Goal: Information Seeking & Learning: Learn about a topic

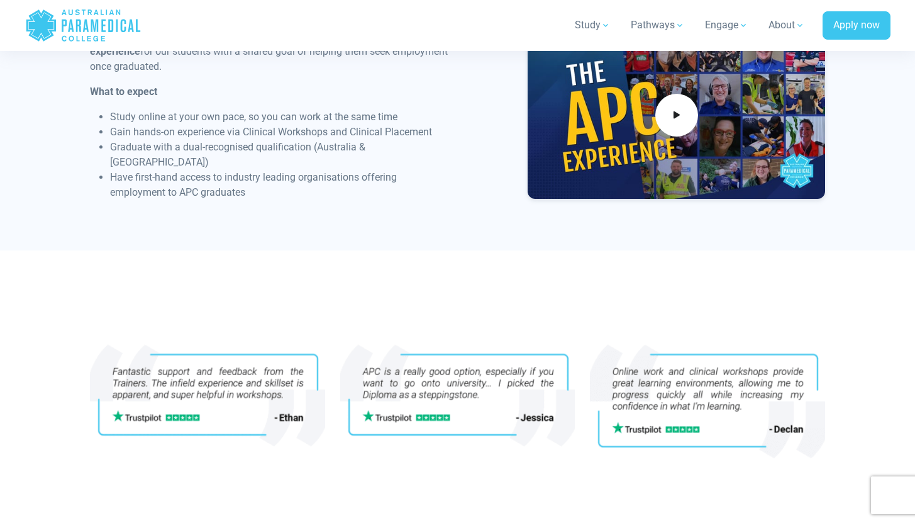
scroll to position [1236, 0]
click at [685, 118] on span at bounding box center [676, 115] width 47 height 47
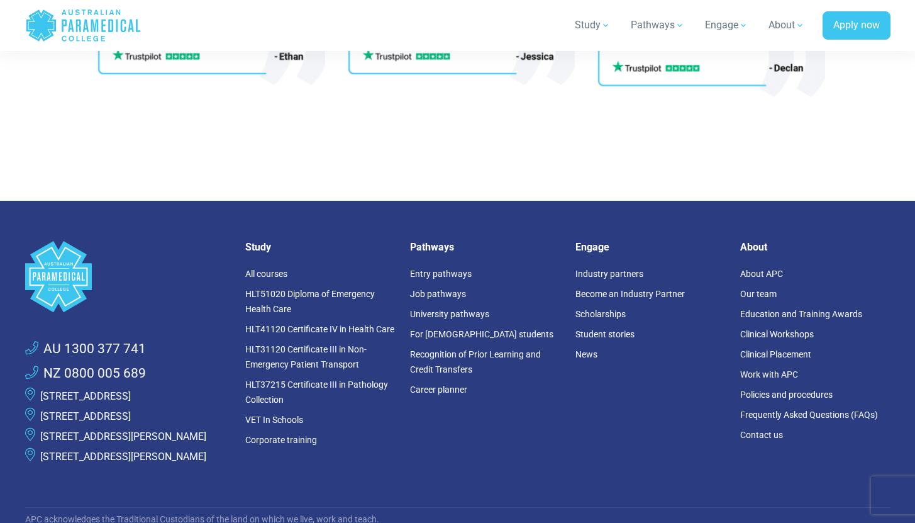
scroll to position [1598, 0]
click at [457, 290] on link "Job pathways" at bounding box center [438, 293] width 56 height 10
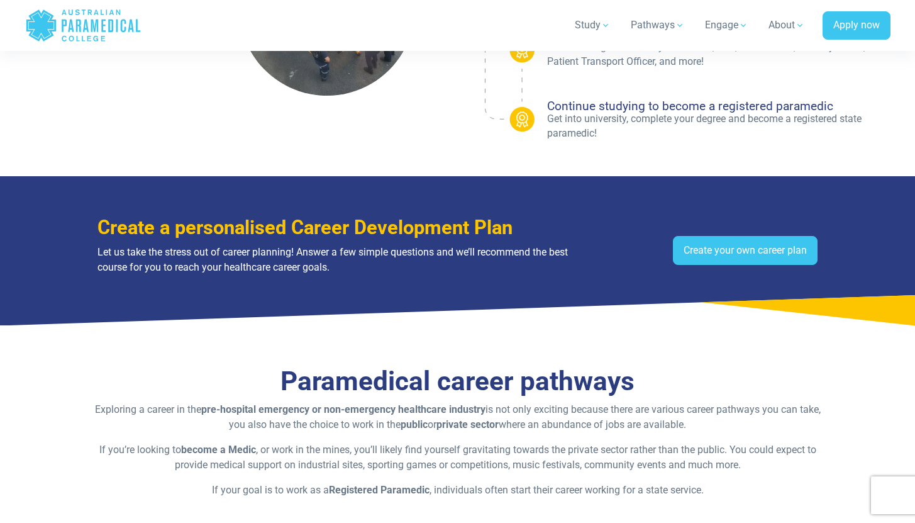
scroll to position [587, 0]
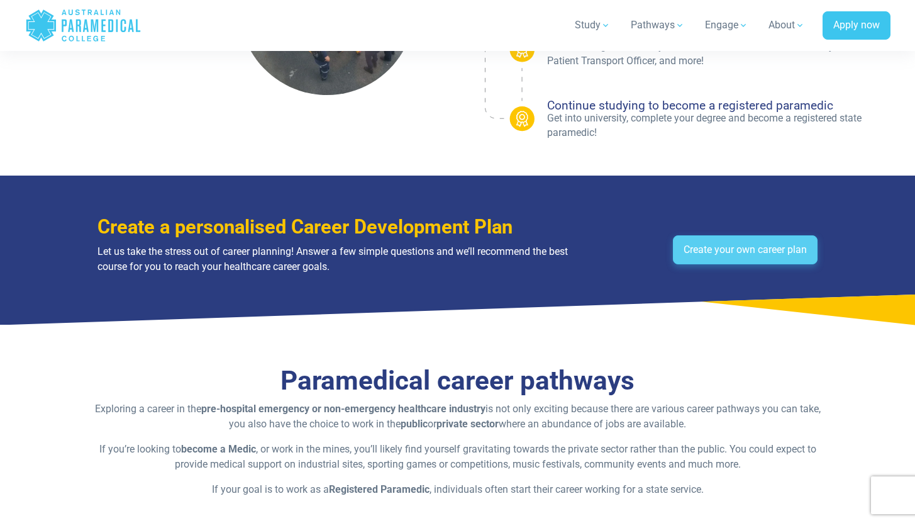
click at [762, 247] on link "Create your own career plan" at bounding box center [745, 249] width 145 height 29
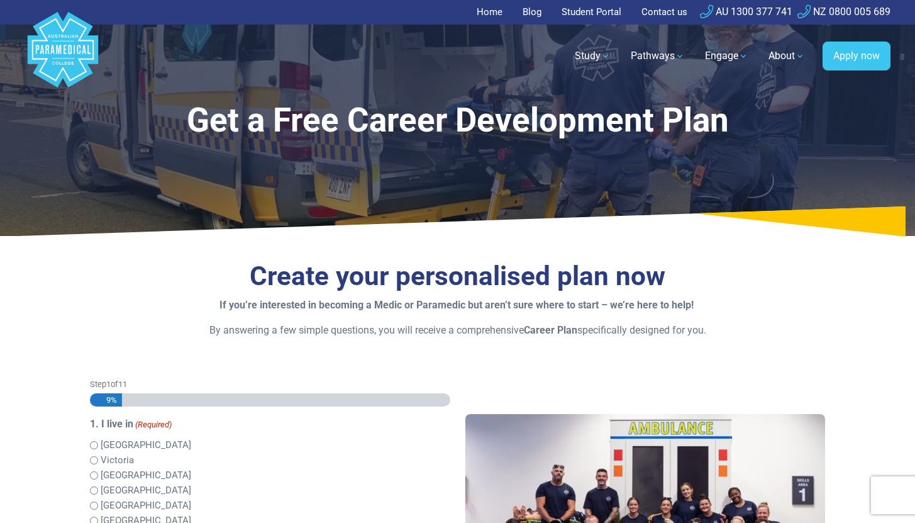
scroll to position [179, 0]
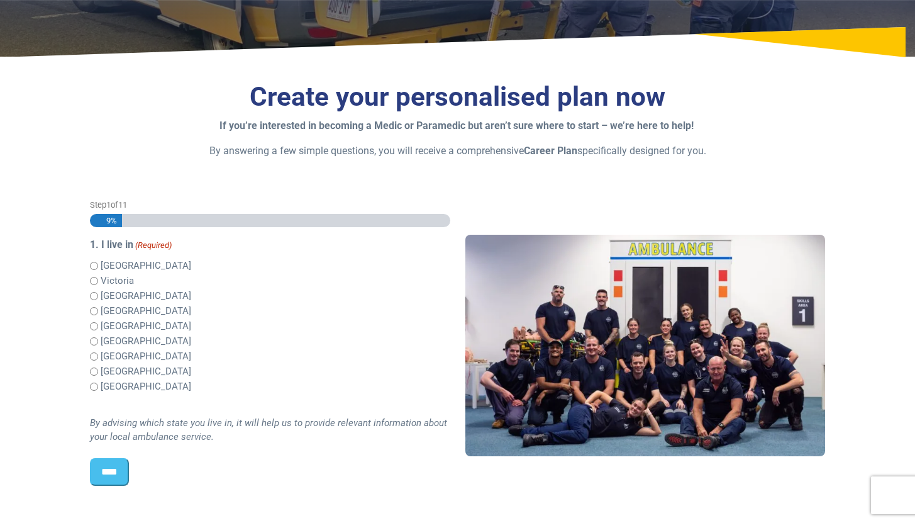
click at [104, 278] on label "Victoria" at bounding box center [117, 281] width 33 height 14
click at [120, 472] on input "****" at bounding box center [109, 472] width 39 height 28
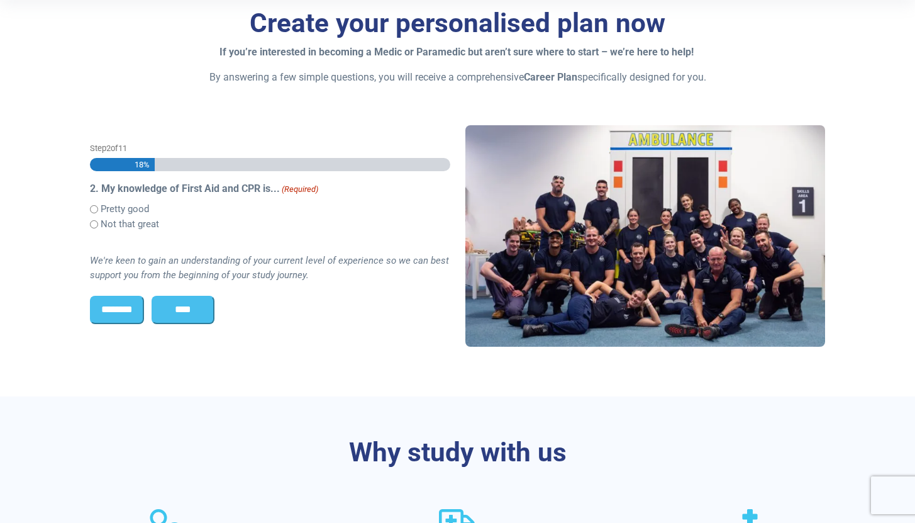
scroll to position [246, 0]
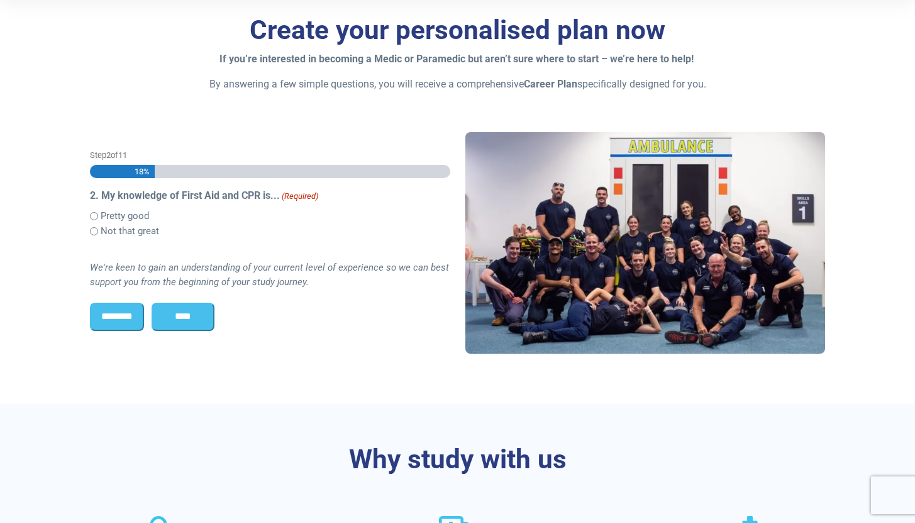
click at [145, 237] on label "Not that great" at bounding box center [130, 231] width 58 height 14
click at [130, 213] on label "Pretty good" at bounding box center [125, 216] width 48 height 14
click at [187, 309] on input "****" at bounding box center [183, 317] width 63 height 28
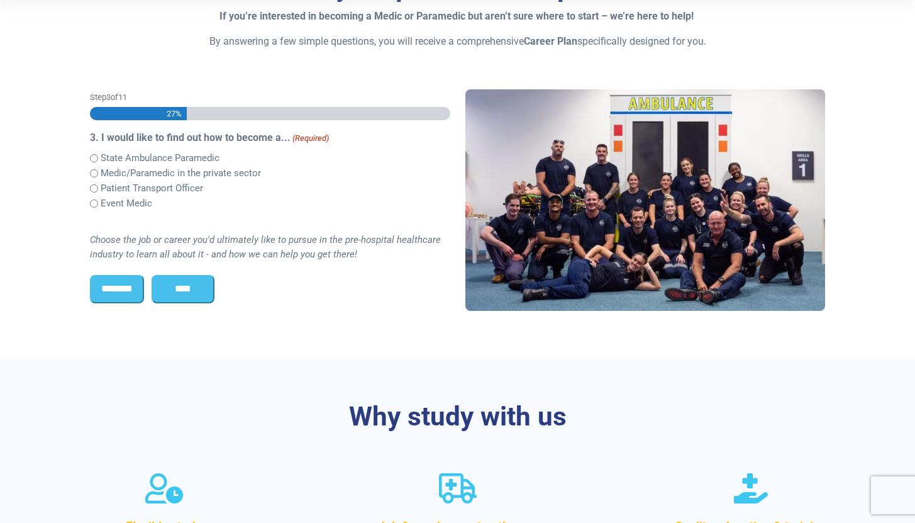
scroll to position [252, 0]
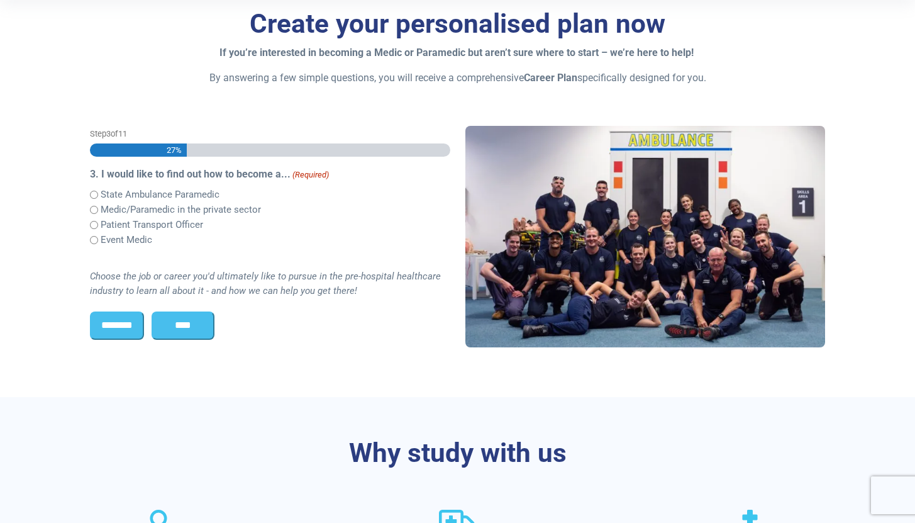
click at [160, 238] on div "Event Medic" at bounding box center [270, 239] width 360 height 15
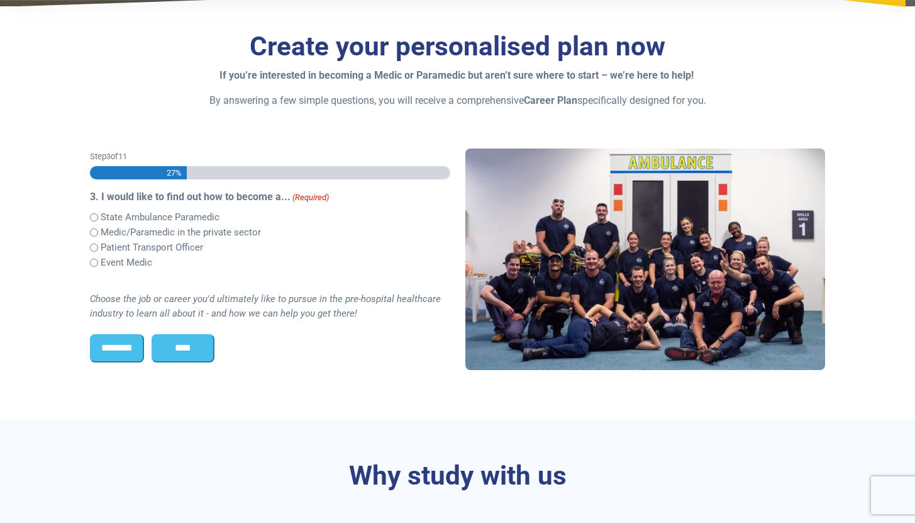
scroll to position [224, 0]
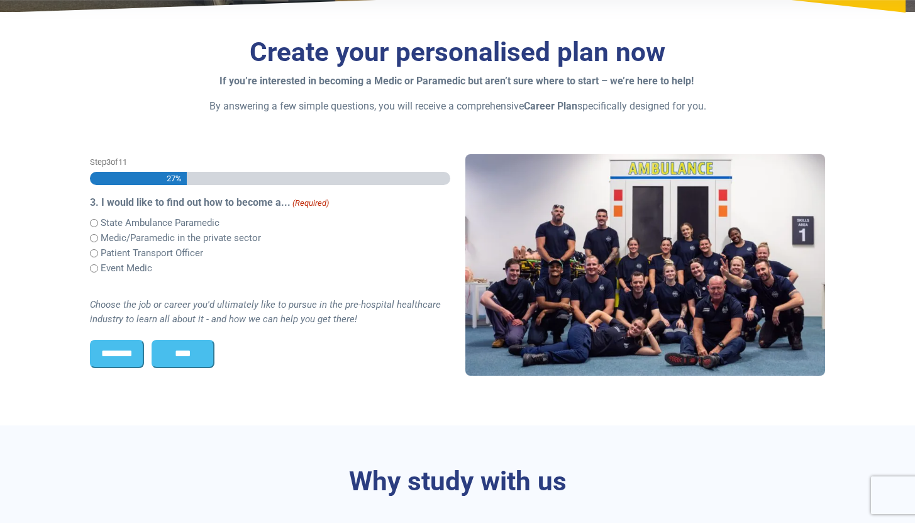
click at [157, 270] on div "Event Medic" at bounding box center [270, 267] width 360 height 15
click at [103, 267] on label "Event Medic" at bounding box center [127, 268] width 52 height 14
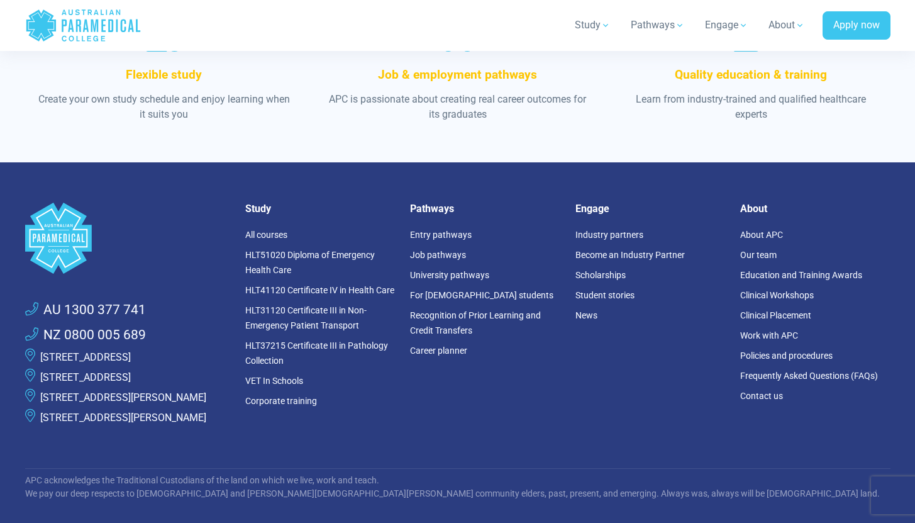
scroll to position [743, 0]
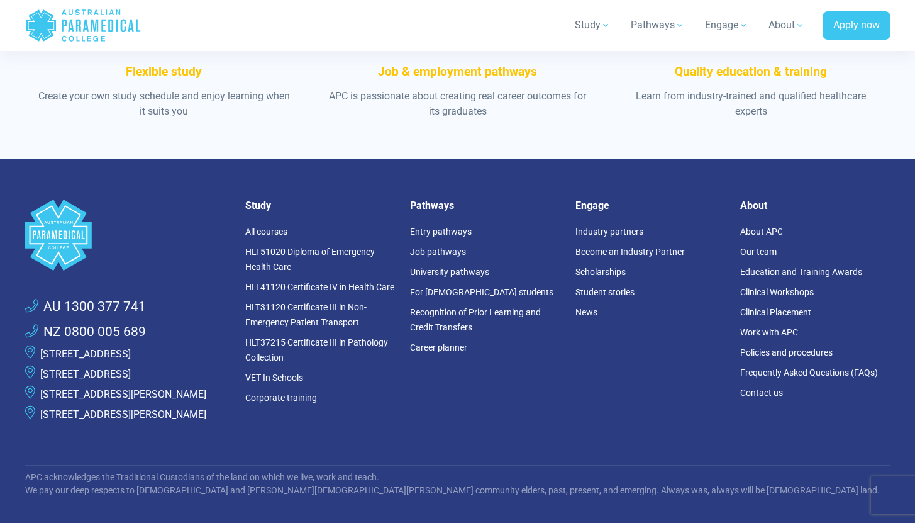
click at [131, 371] on link "[STREET_ADDRESS]" at bounding box center [85, 374] width 91 height 12
drag, startPoint x: 155, startPoint y: 387, endPoint x: 43, endPoint y: 379, distance: 112.9
click at [43, 379] on p "[STREET_ADDRESS]" at bounding box center [85, 374] width 91 height 15
copy link "[STREET_ADDRESS]"
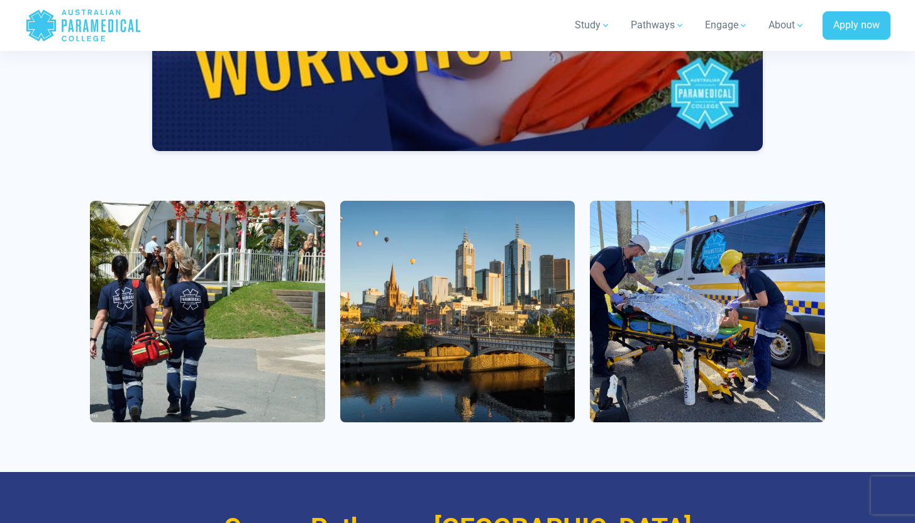
scroll to position [1223, 0]
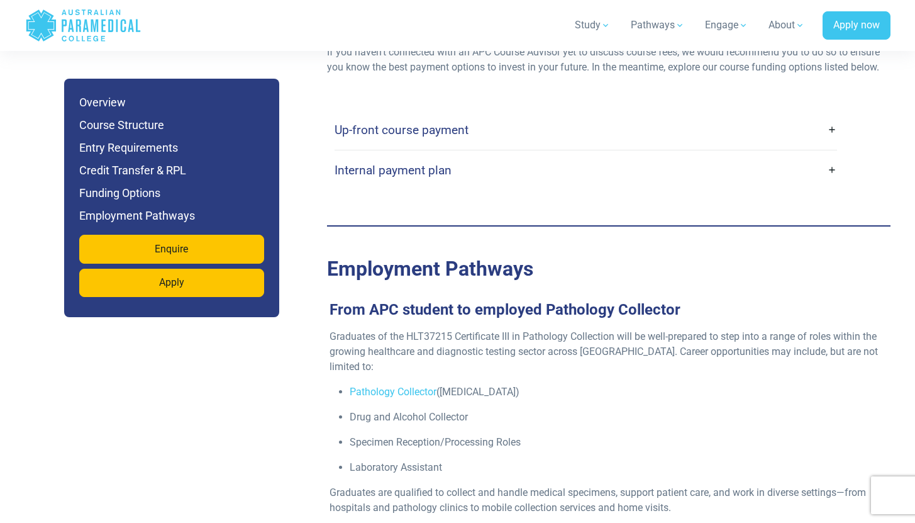
scroll to position [3580, 0]
